Goal: Communication & Community: Answer question/provide support

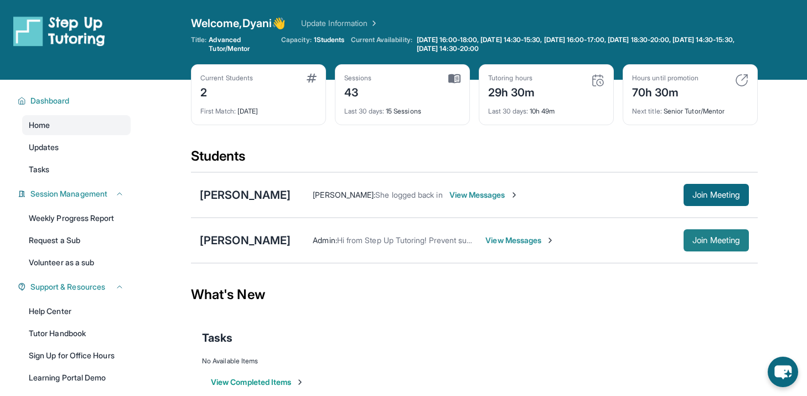
click at [705, 237] on span "Join Meeting" at bounding box center [716, 240] width 48 height 7
click at [512, 240] on span "View Messages" at bounding box center [519, 240] width 69 height 11
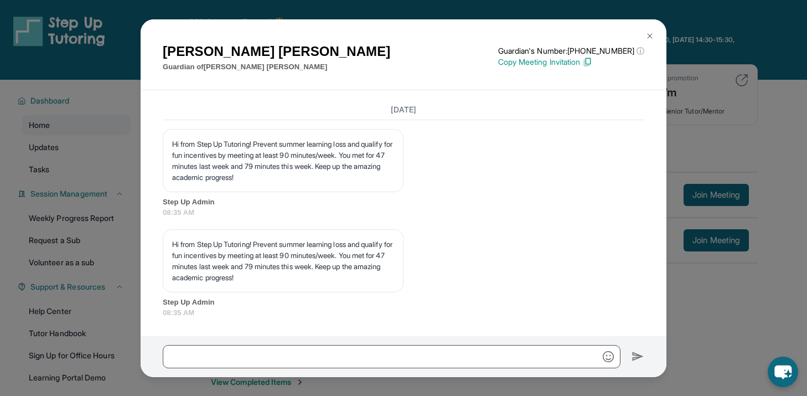
scroll to position [17643, 0]
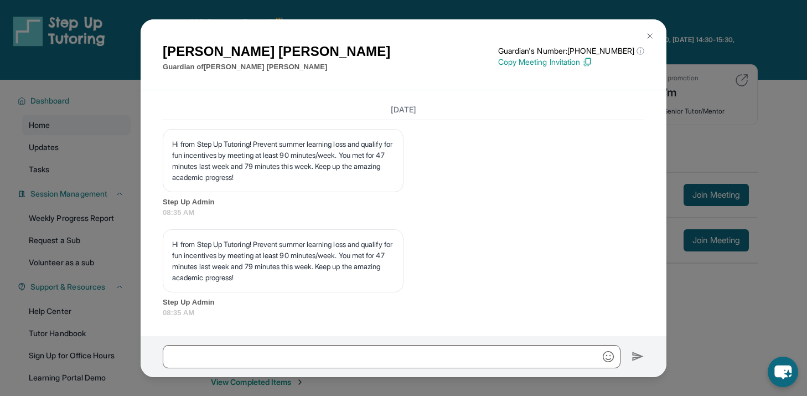
copy p "Hey! Just a 15 min reminder before [PERSON_NAME] lesson [DATE] at 7pm!"
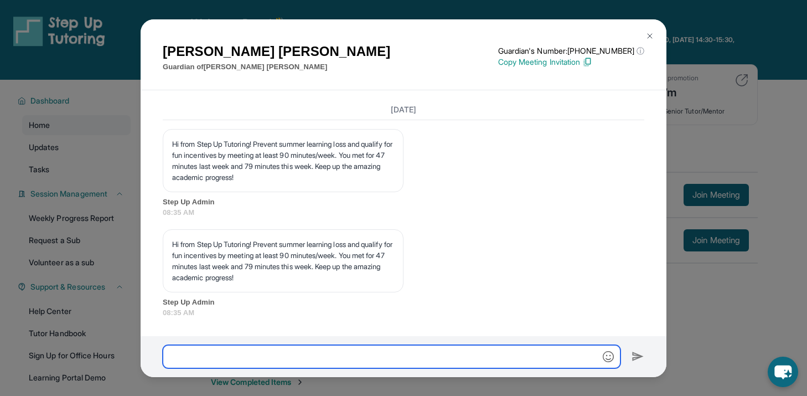
click at [380, 350] on input "text" at bounding box center [391, 356] width 457 height 23
paste input "**********"
type input "**********"
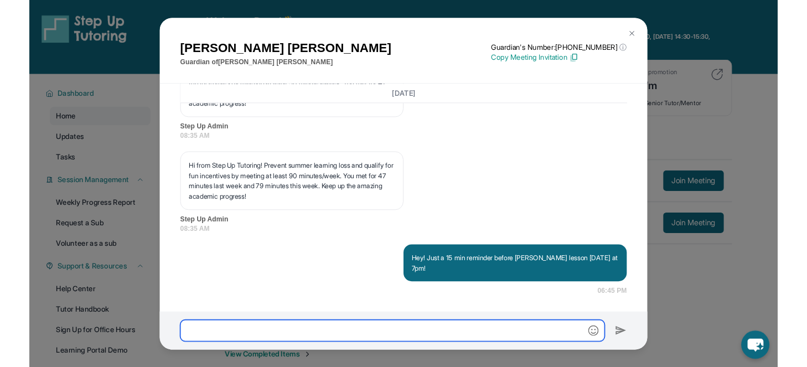
scroll to position [17859, 0]
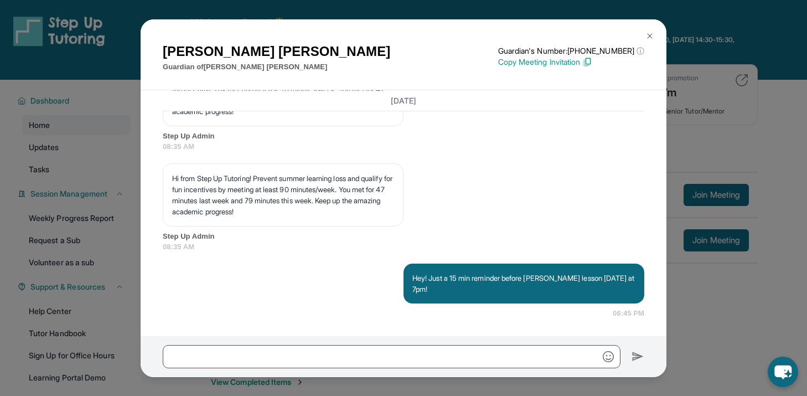
click at [688, 167] on div "[PERSON_NAME] Guardian of [PERSON_NAME] Guardian's Number: [PHONE_NUMBER] ⓘ Thi…" at bounding box center [403, 198] width 807 height 396
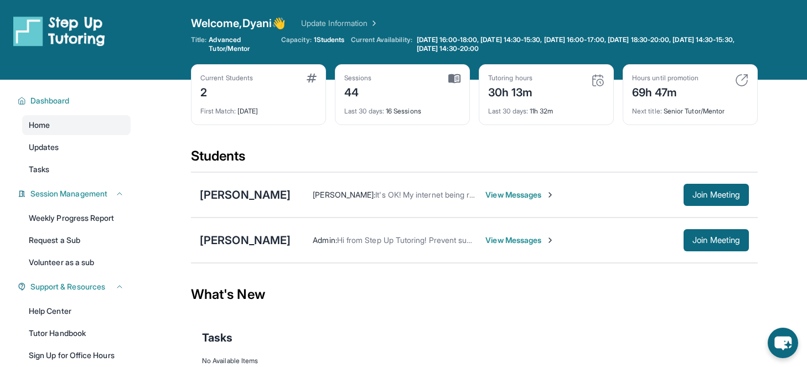
click at [485, 239] on span "View Messages" at bounding box center [519, 240] width 69 height 11
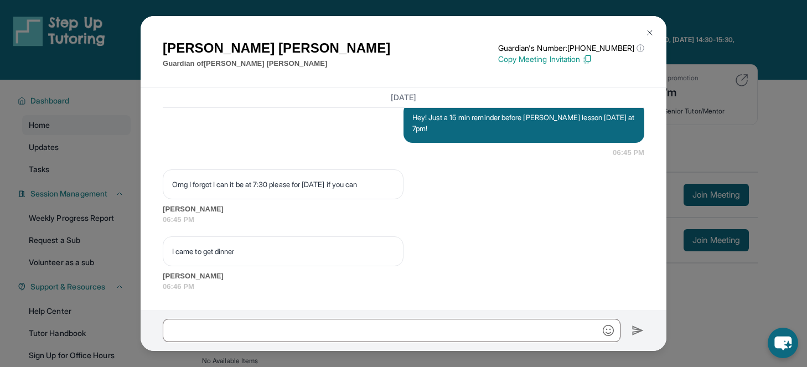
scroll to position [18016, 0]
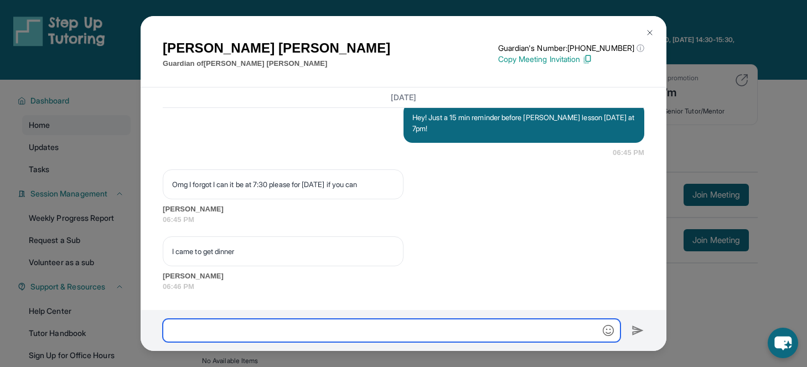
click at [246, 323] on input "text" at bounding box center [391, 330] width 457 height 23
type input "*"
type input "**********"
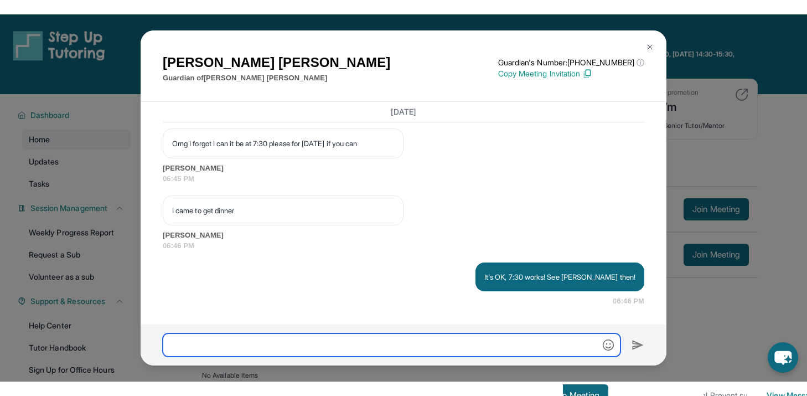
scroll to position [18071, 0]
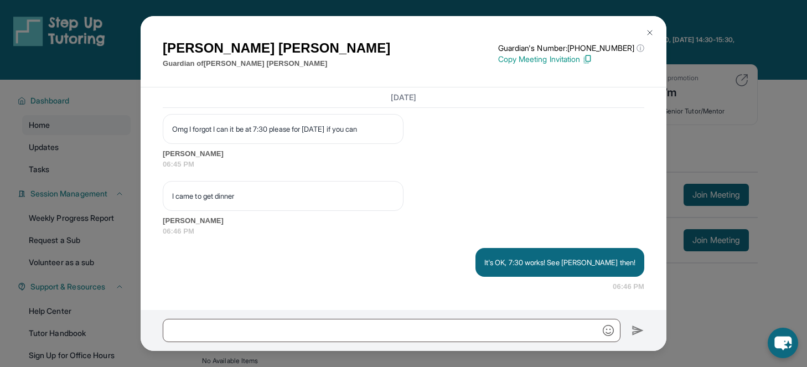
click at [719, 105] on div "[PERSON_NAME] Guardian of [PERSON_NAME] Guardian's Number: [PHONE_NUMBER] ⓘ Thi…" at bounding box center [403, 183] width 807 height 367
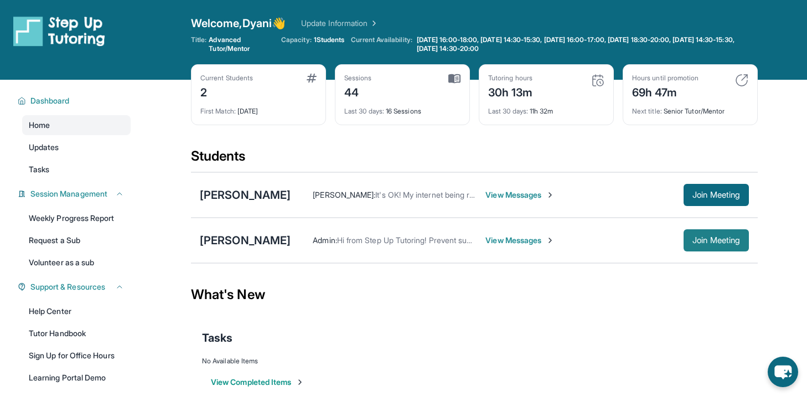
click at [694, 246] on button "Join Meeting" at bounding box center [715, 240] width 65 height 22
